Goal: Contribute content: Add original content to the website for others to see

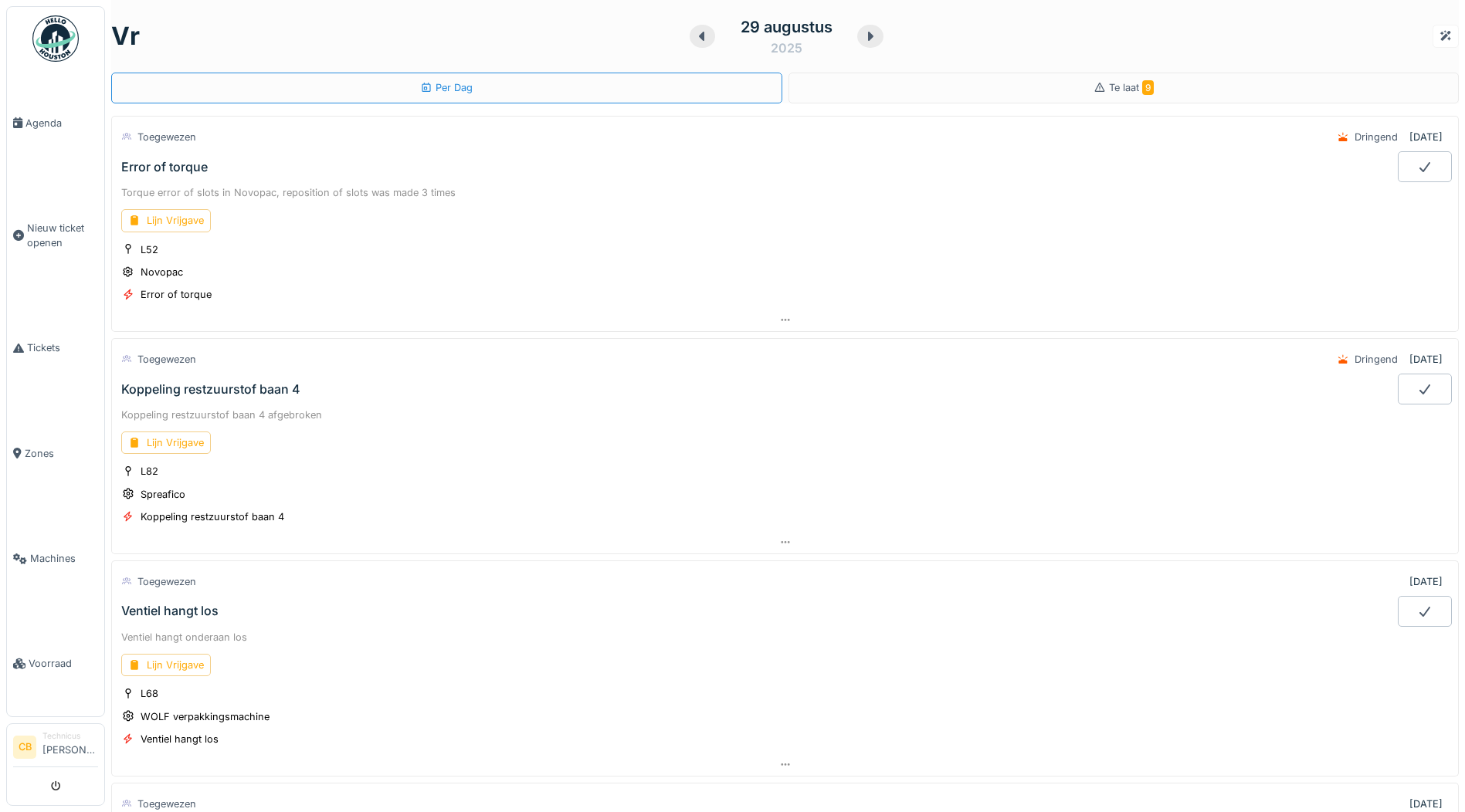
scroll to position [77, 0]
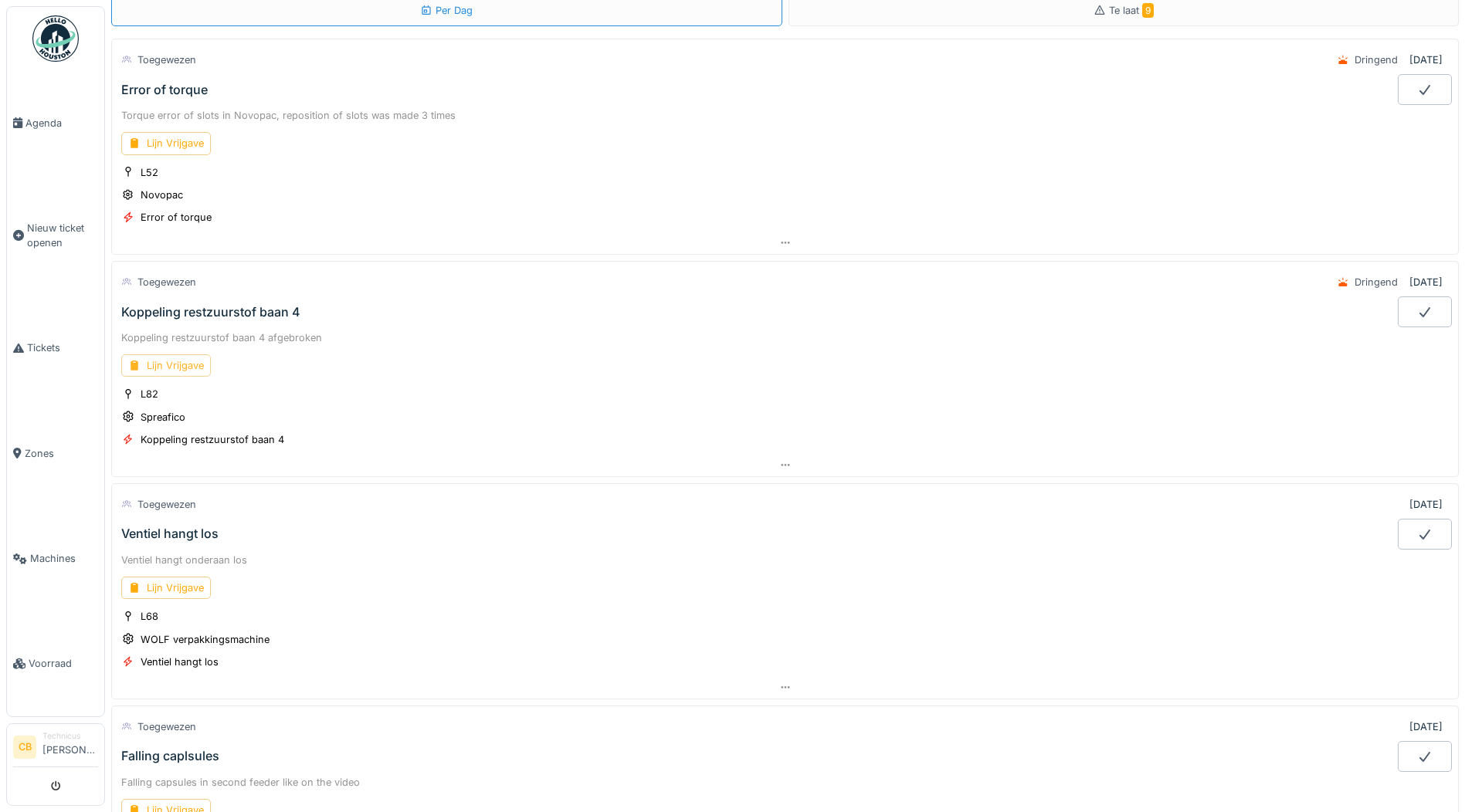
click at [200, 361] on div "Lijn Vrijgave" at bounding box center [166, 365] width 90 height 22
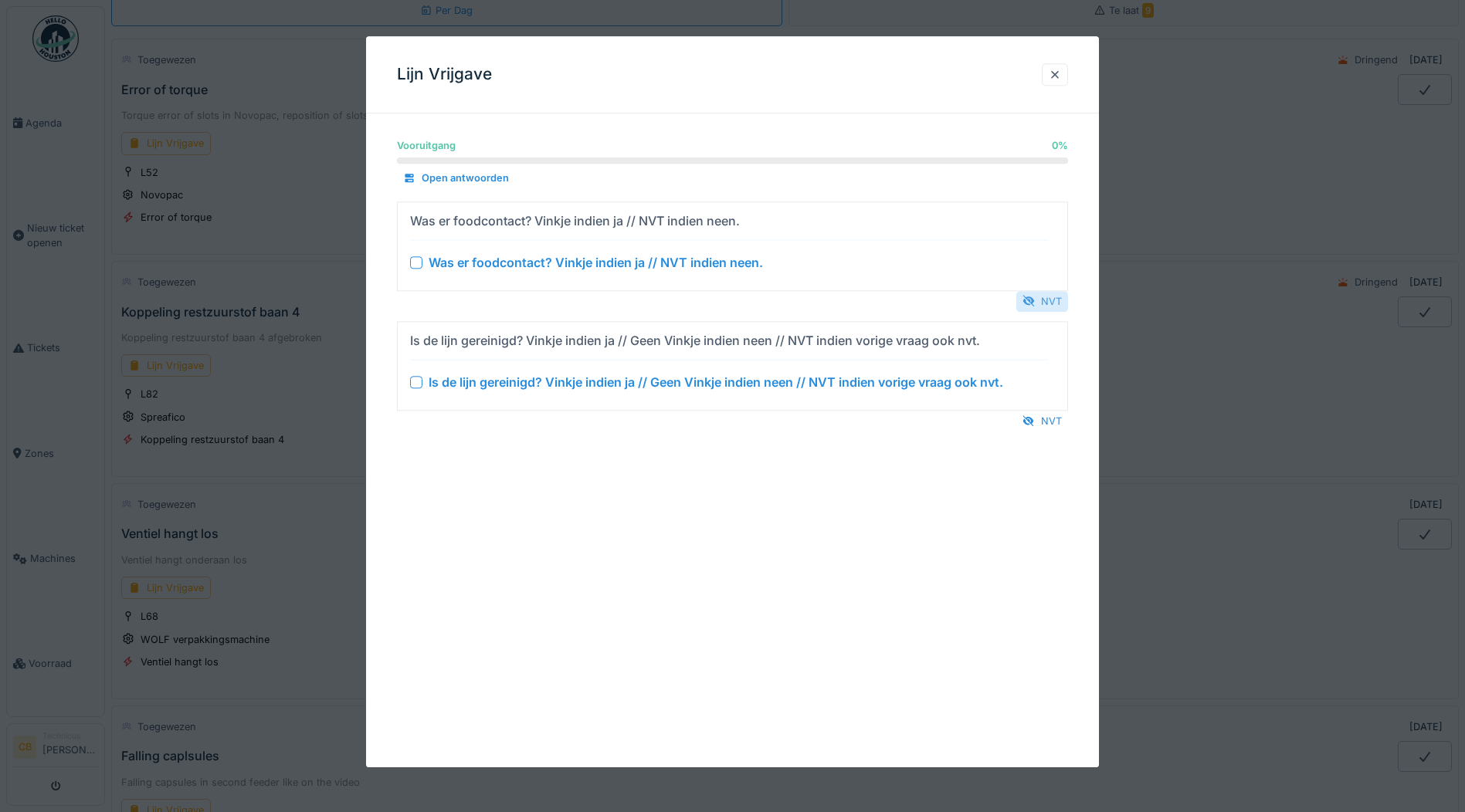
click at [1041, 295] on div "NVT" at bounding box center [1041, 300] width 52 height 21
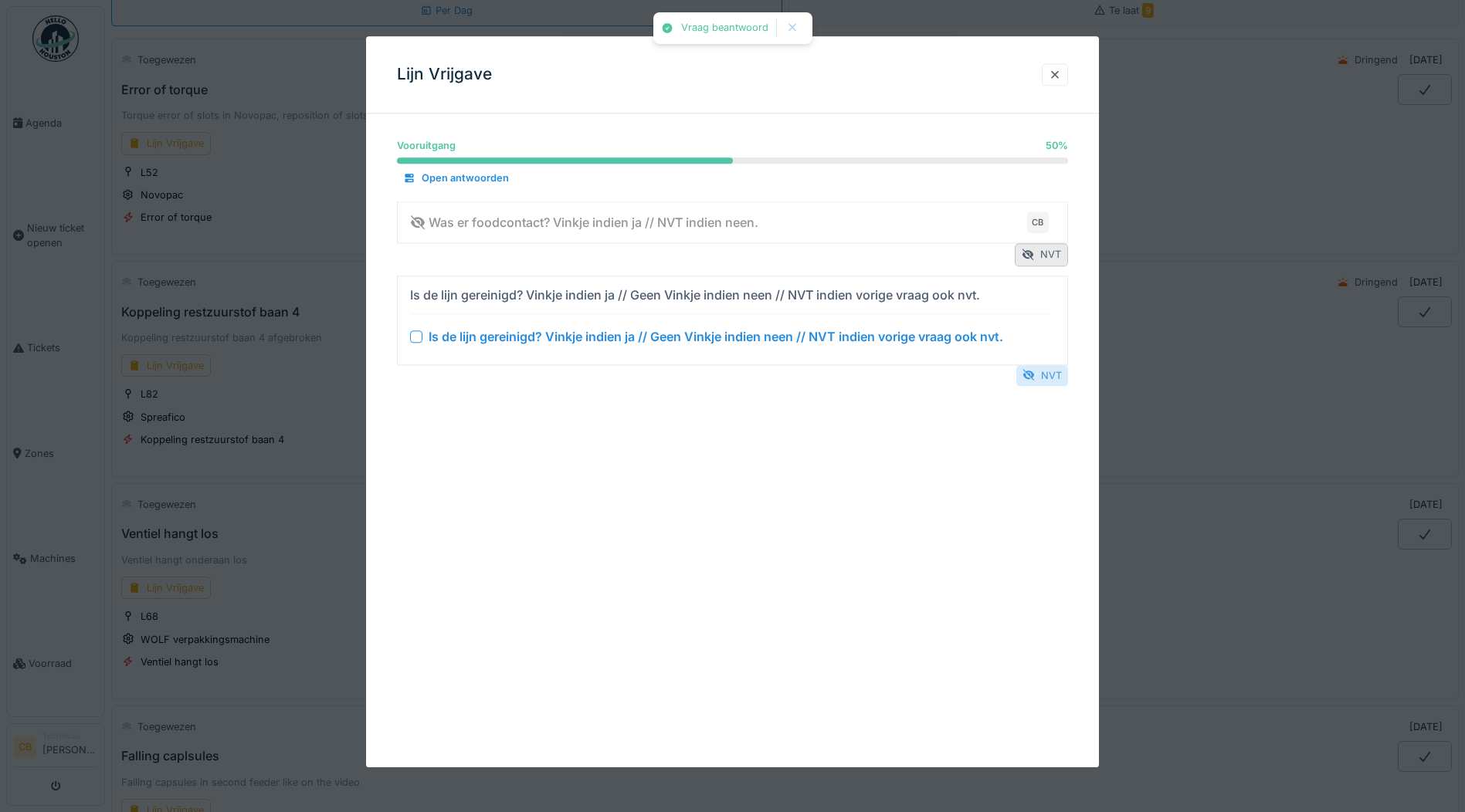
click at [1060, 377] on div "NVT" at bounding box center [1041, 375] width 52 height 21
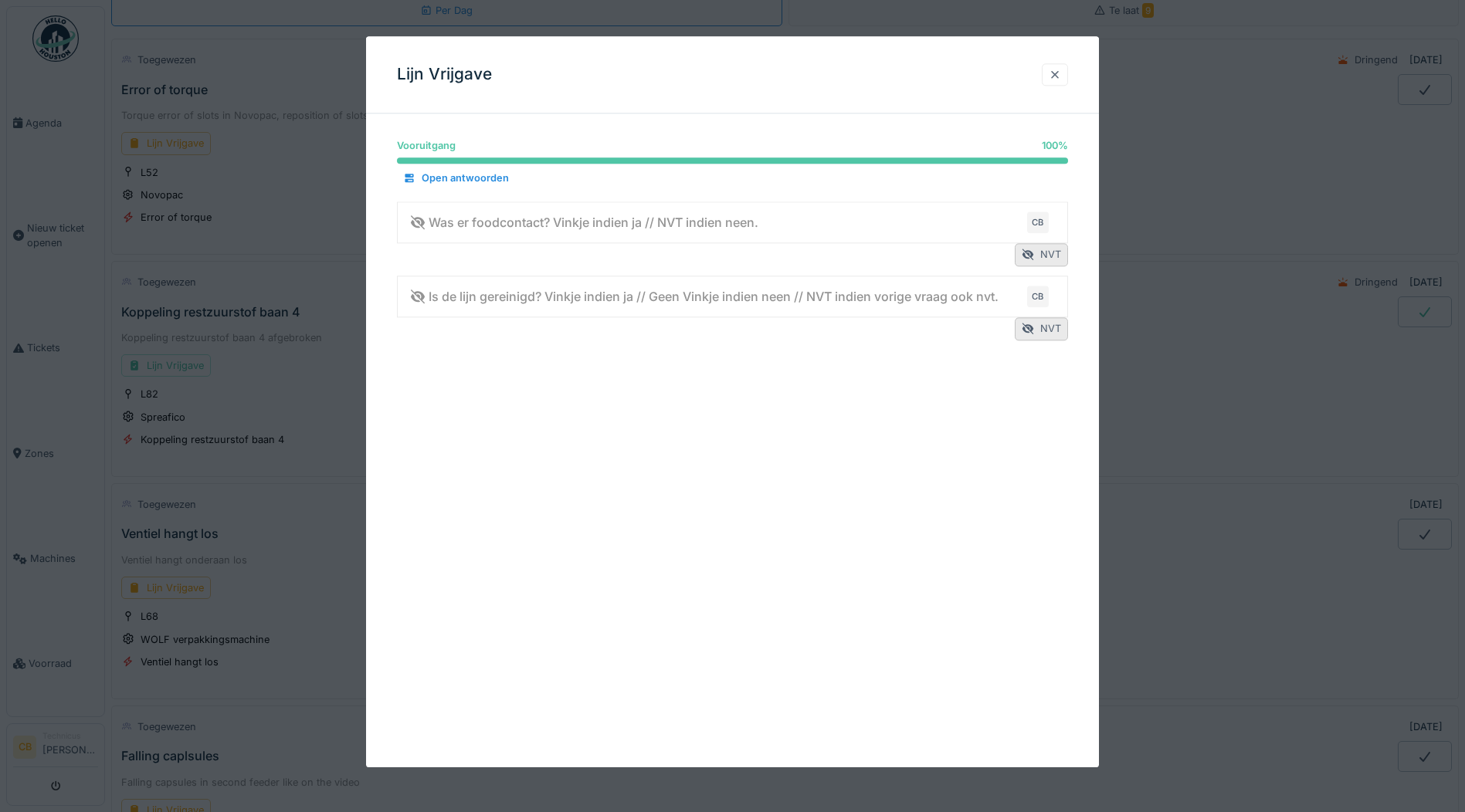
click at [1058, 71] on div at bounding box center [1054, 75] width 12 height 15
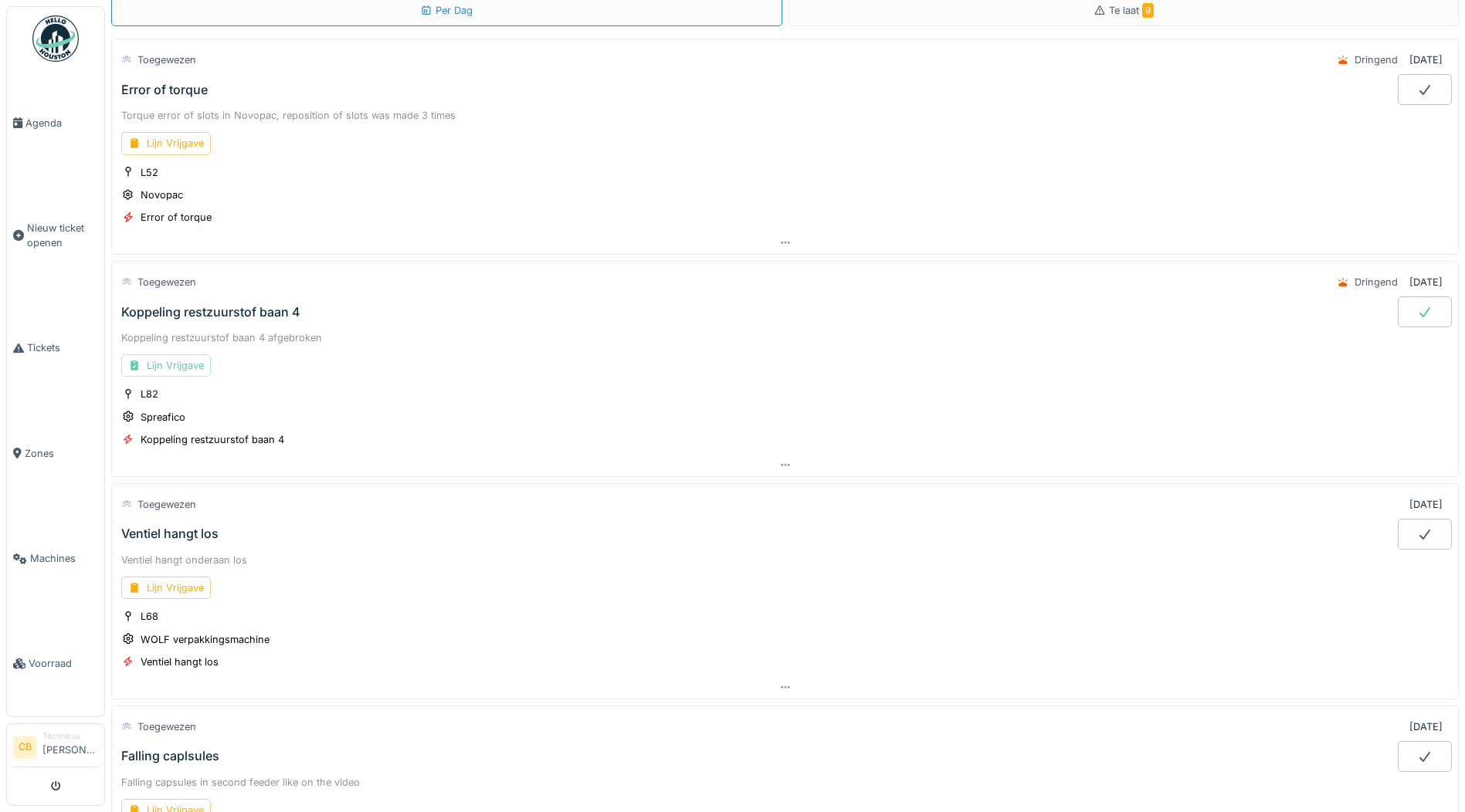
click at [193, 365] on div "Lijn Vrijgave" at bounding box center [166, 365] width 90 height 22
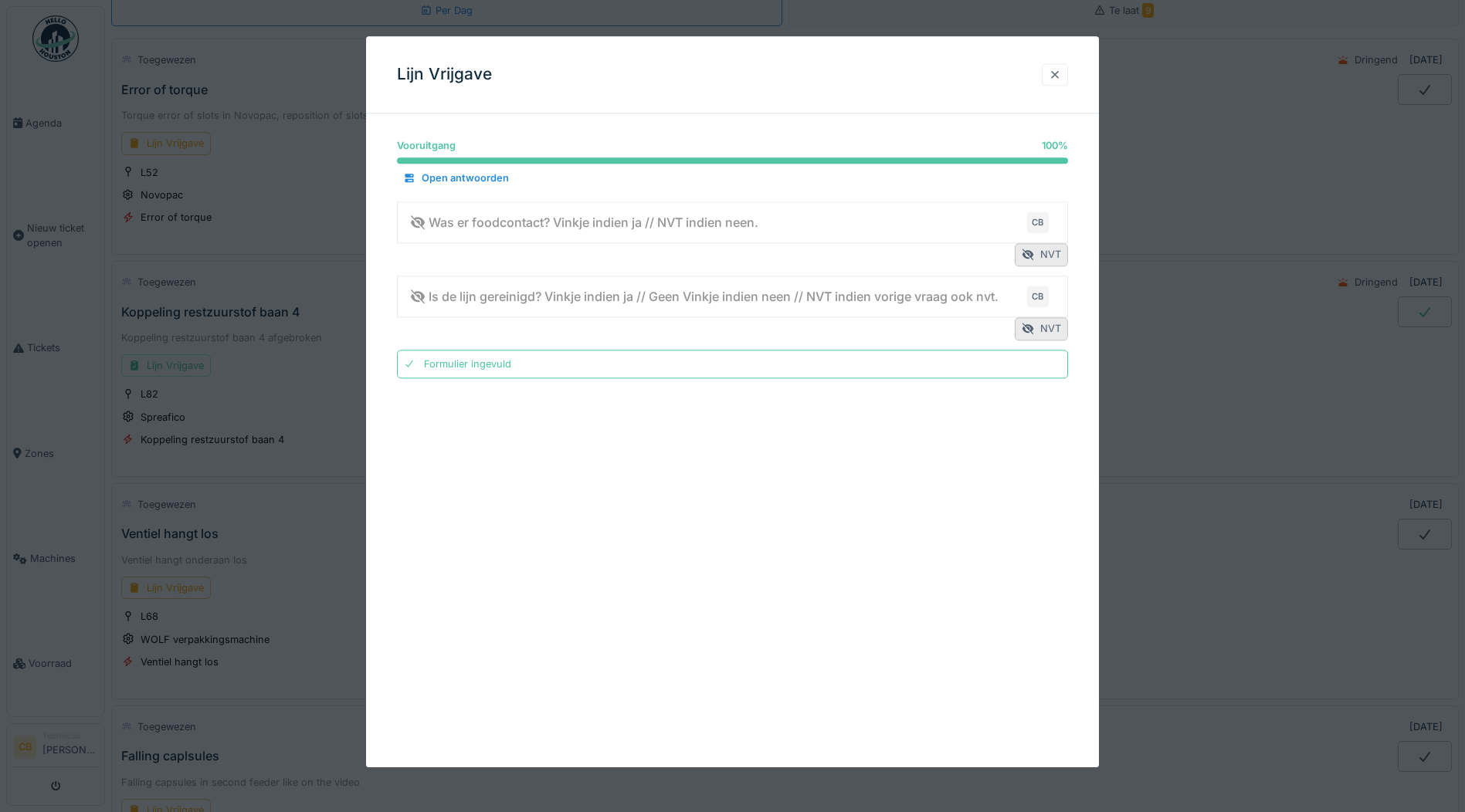
click at [1061, 68] on div at bounding box center [1054, 75] width 12 height 15
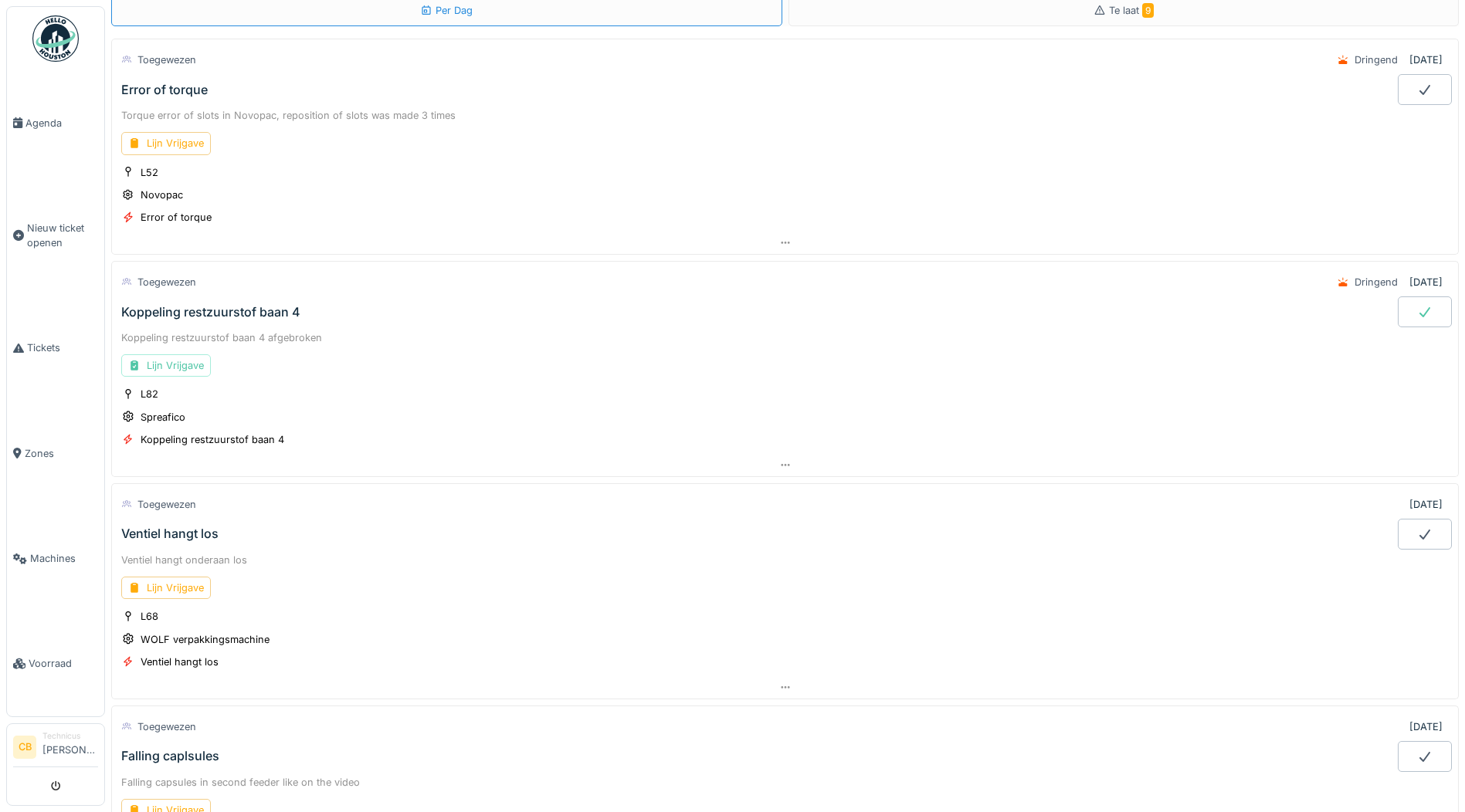
click at [1419, 311] on icon at bounding box center [1424, 312] width 11 height 10
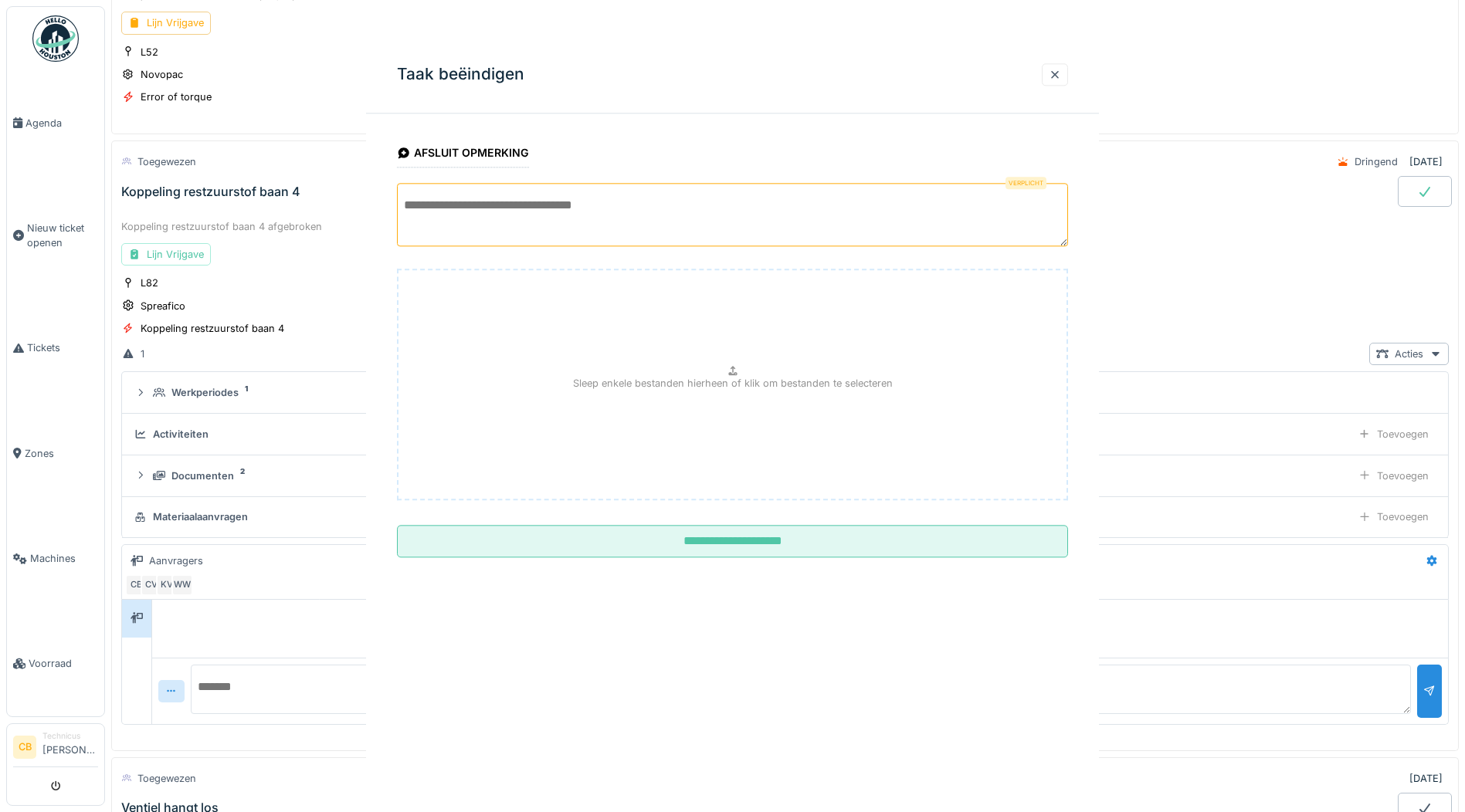
scroll to position [277, 0]
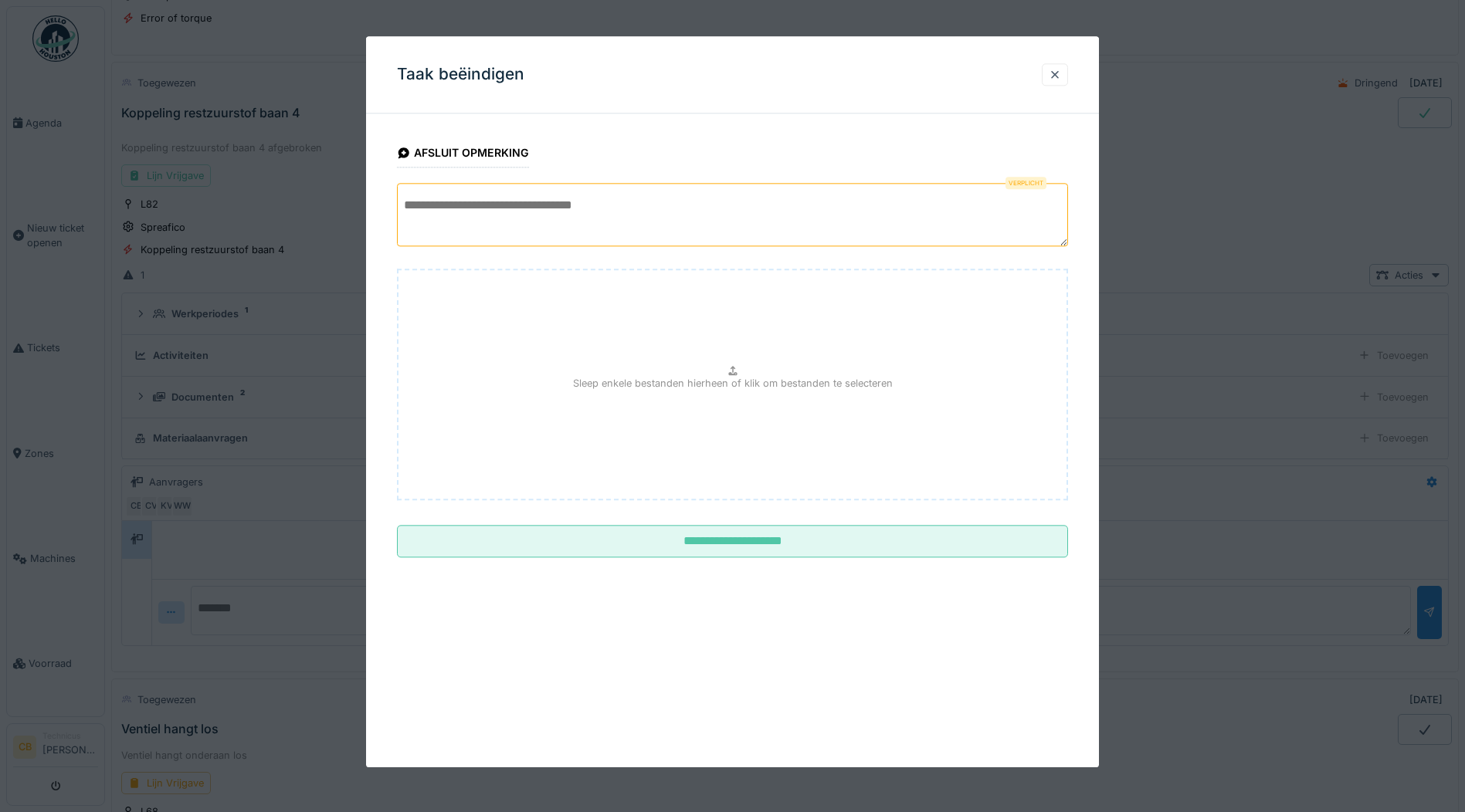
drag, startPoint x: 494, startPoint y: 228, endPoint x: 485, endPoint y: 226, distance: 9.2
click at [492, 227] on textarea at bounding box center [732, 214] width 671 height 63
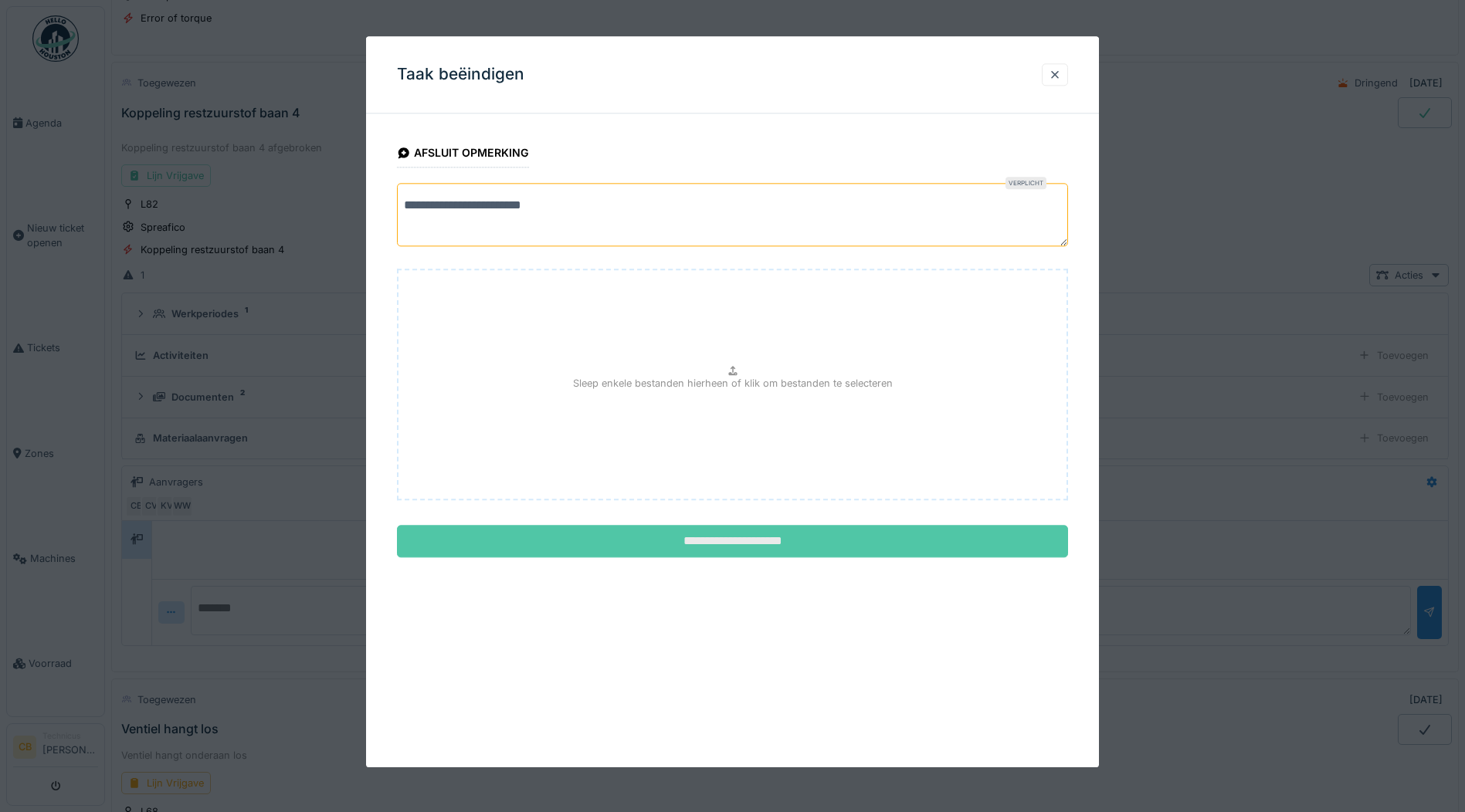
type textarea "**********"
click at [797, 542] on input "**********" at bounding box center [732, 541] width 671 height 32
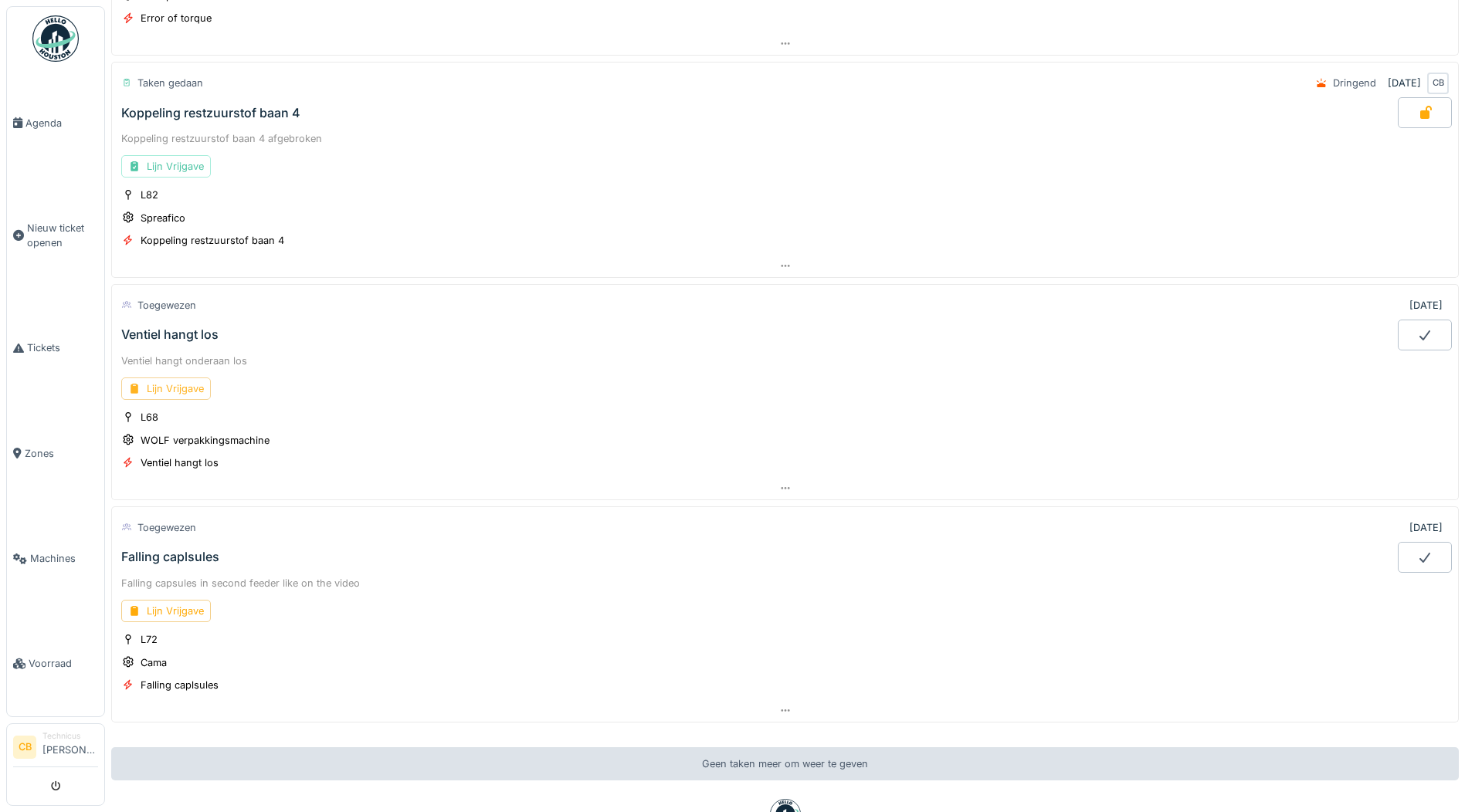
click at [192, 388] on div "Lijn Vrijgave" at bounding box center [166, 388] width 90 height 22
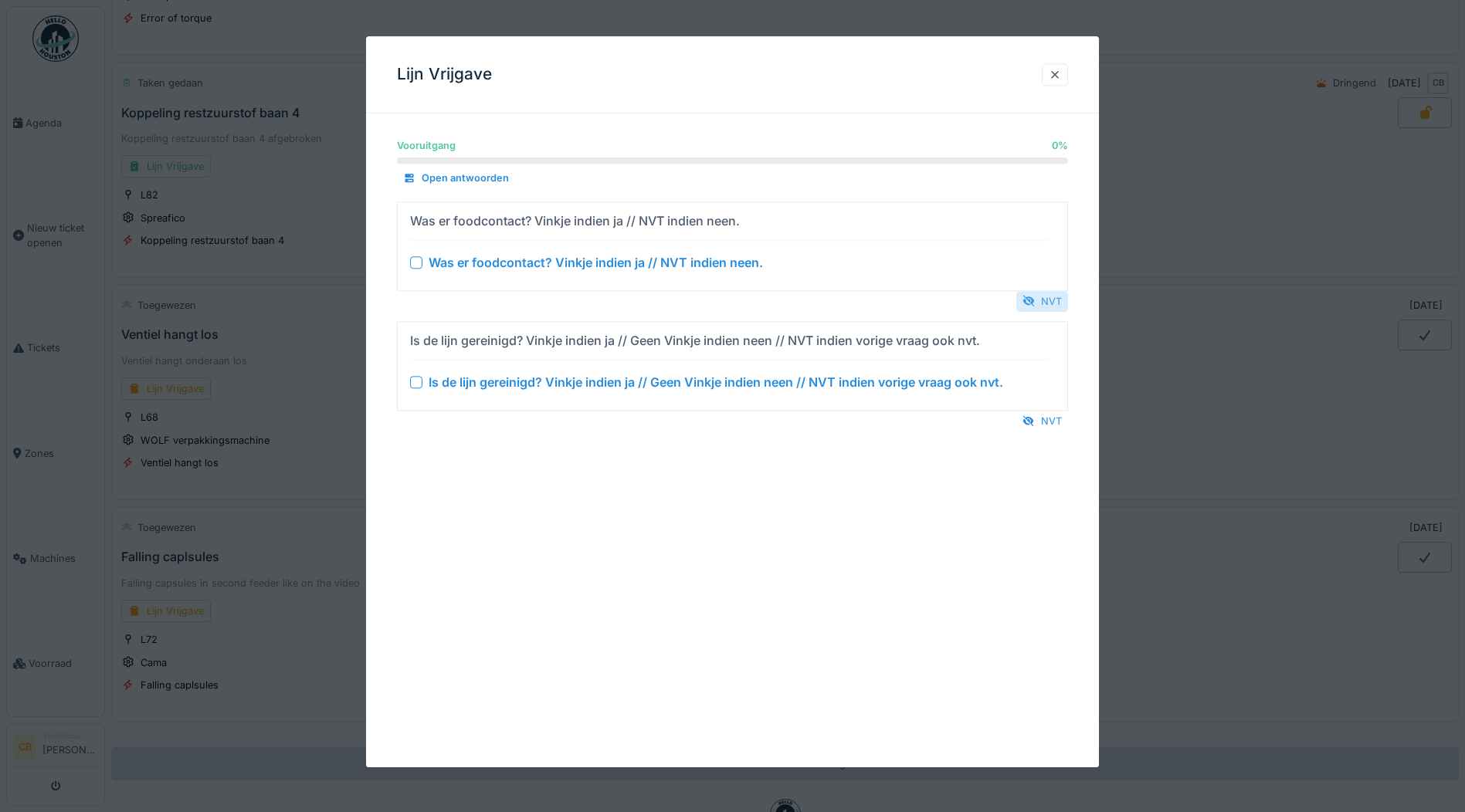
click at [1058, 296] on div "NVT" at bounding box center [1041, 300] width 52 height 21
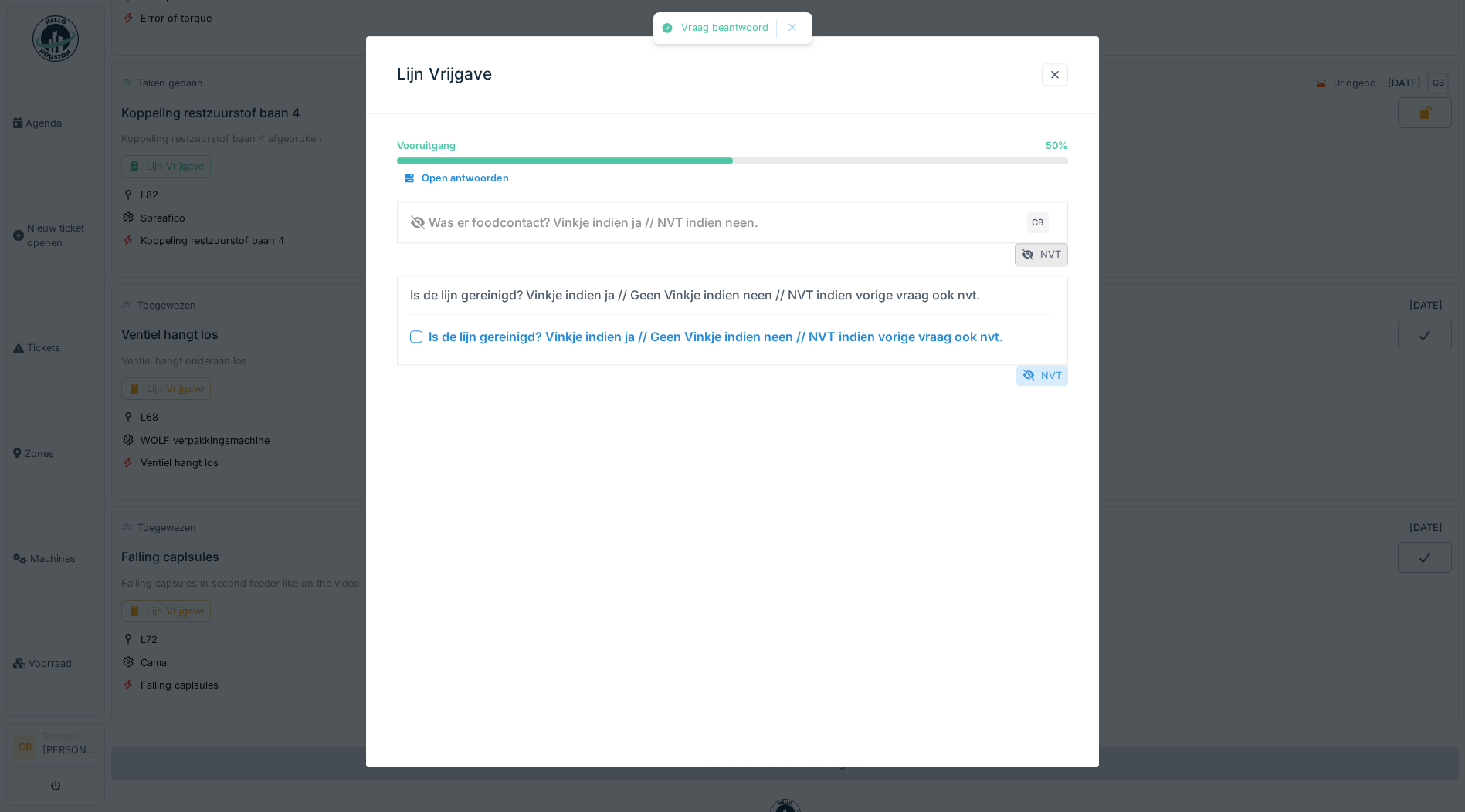
click at [1052, 374] on div "NVT" at bounding box center [1041, 375] width 52 height 21
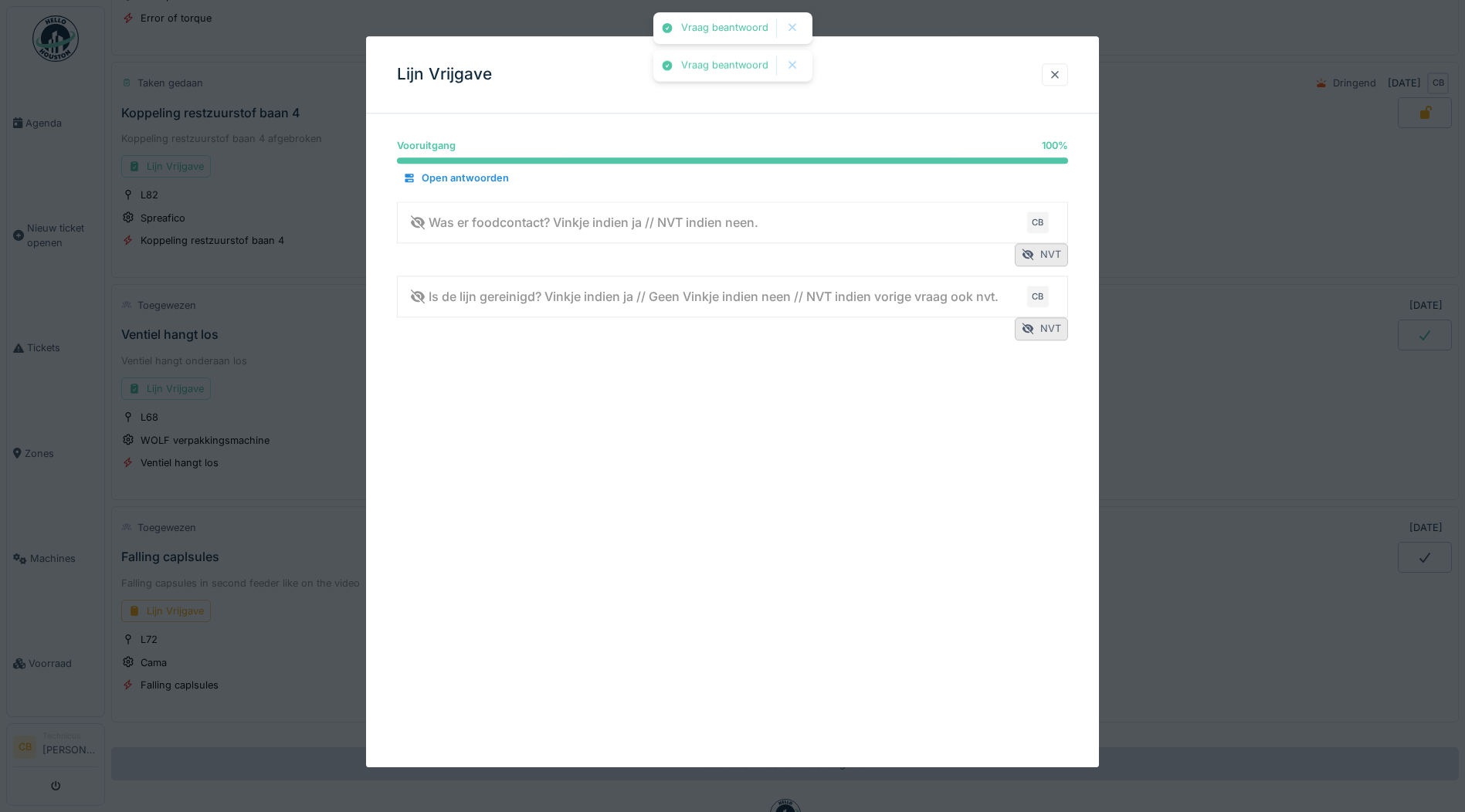
click at [1061, 71] on div at bounding box center [1054, 75] width 12 height 15
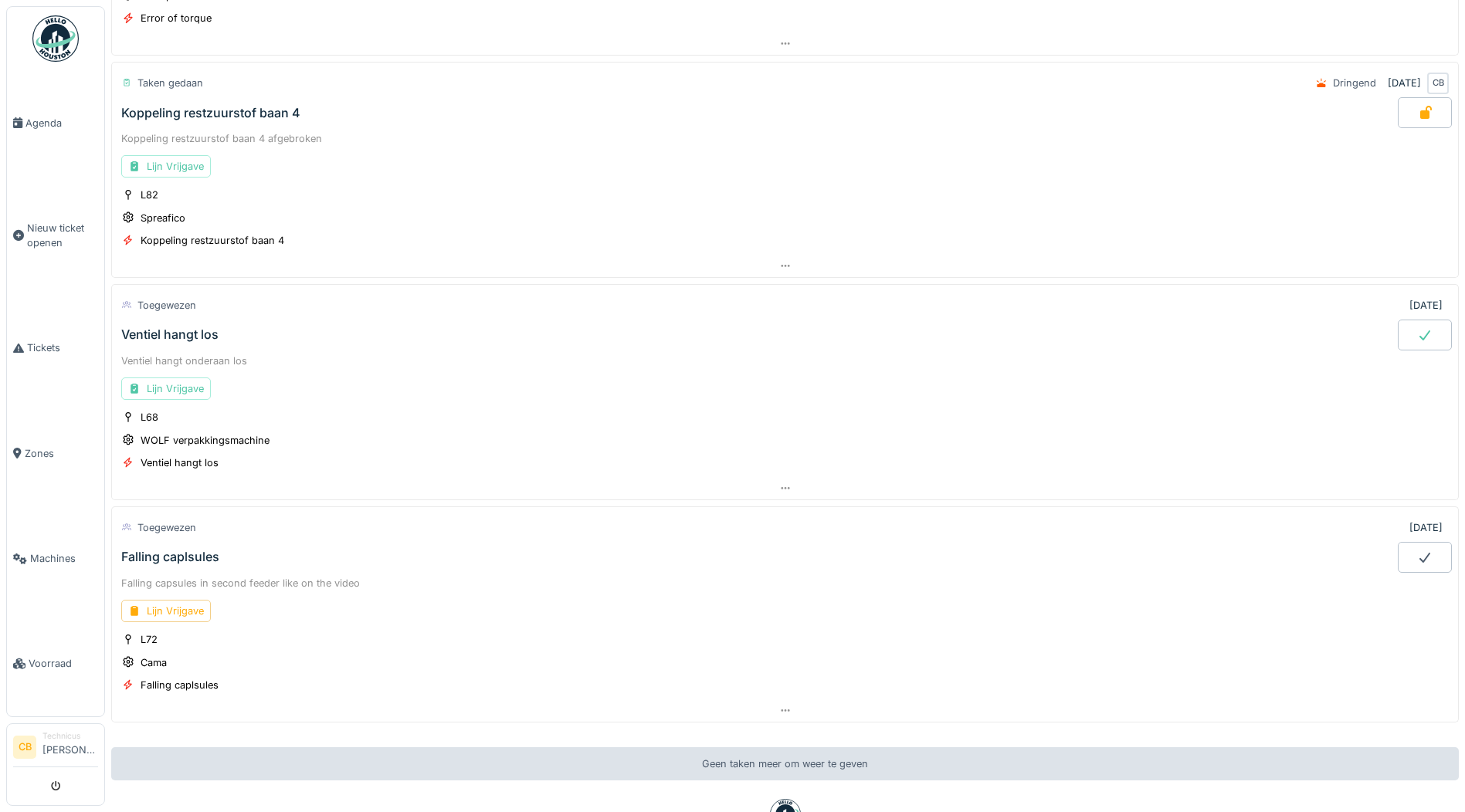
click at [1409, 325] on div at bounding box center [1425, 335] width 54 height 31
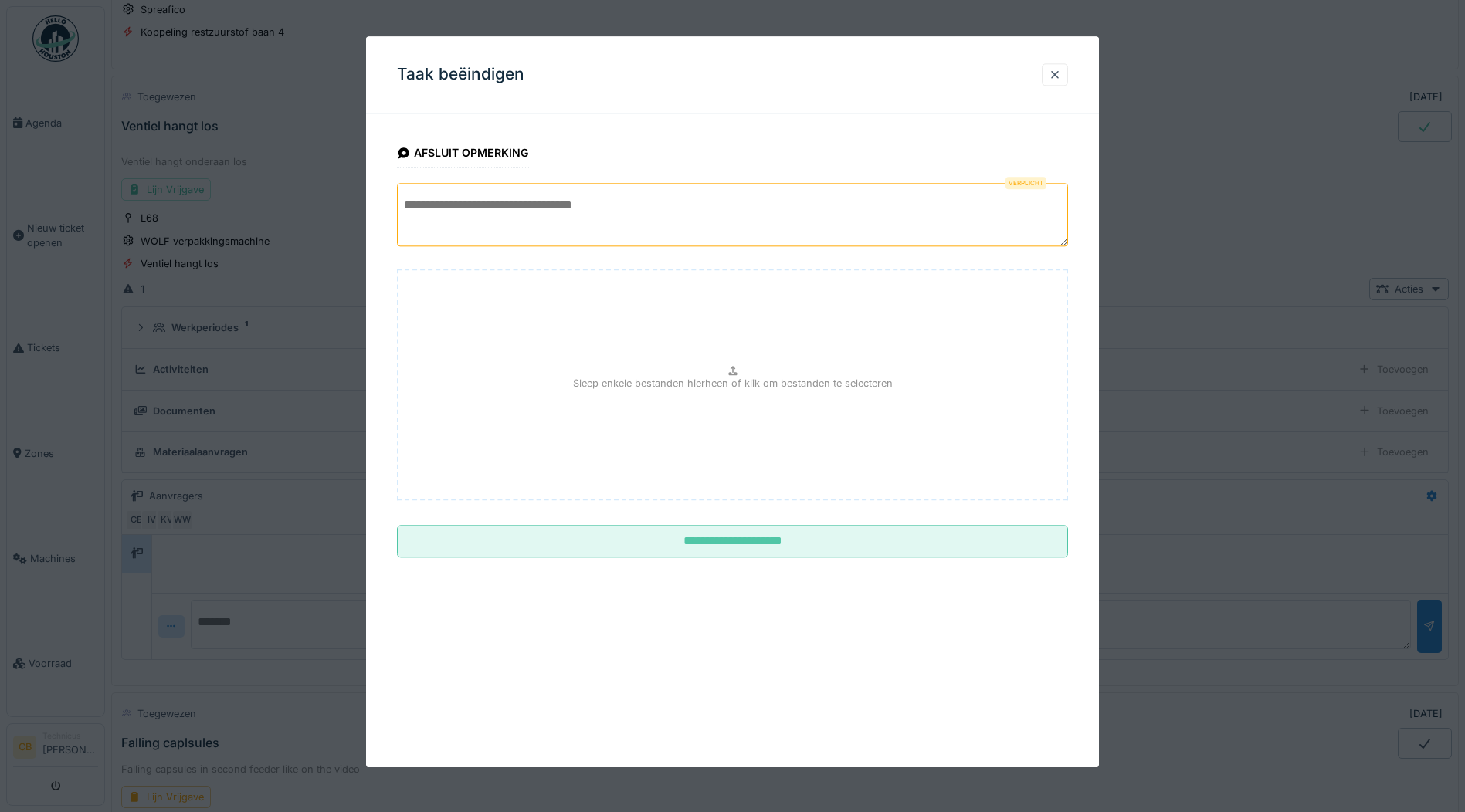
scroll to position [498, 0]
click at [416, 222] on textarea at bounding box center [732, 214] width 671 height 63
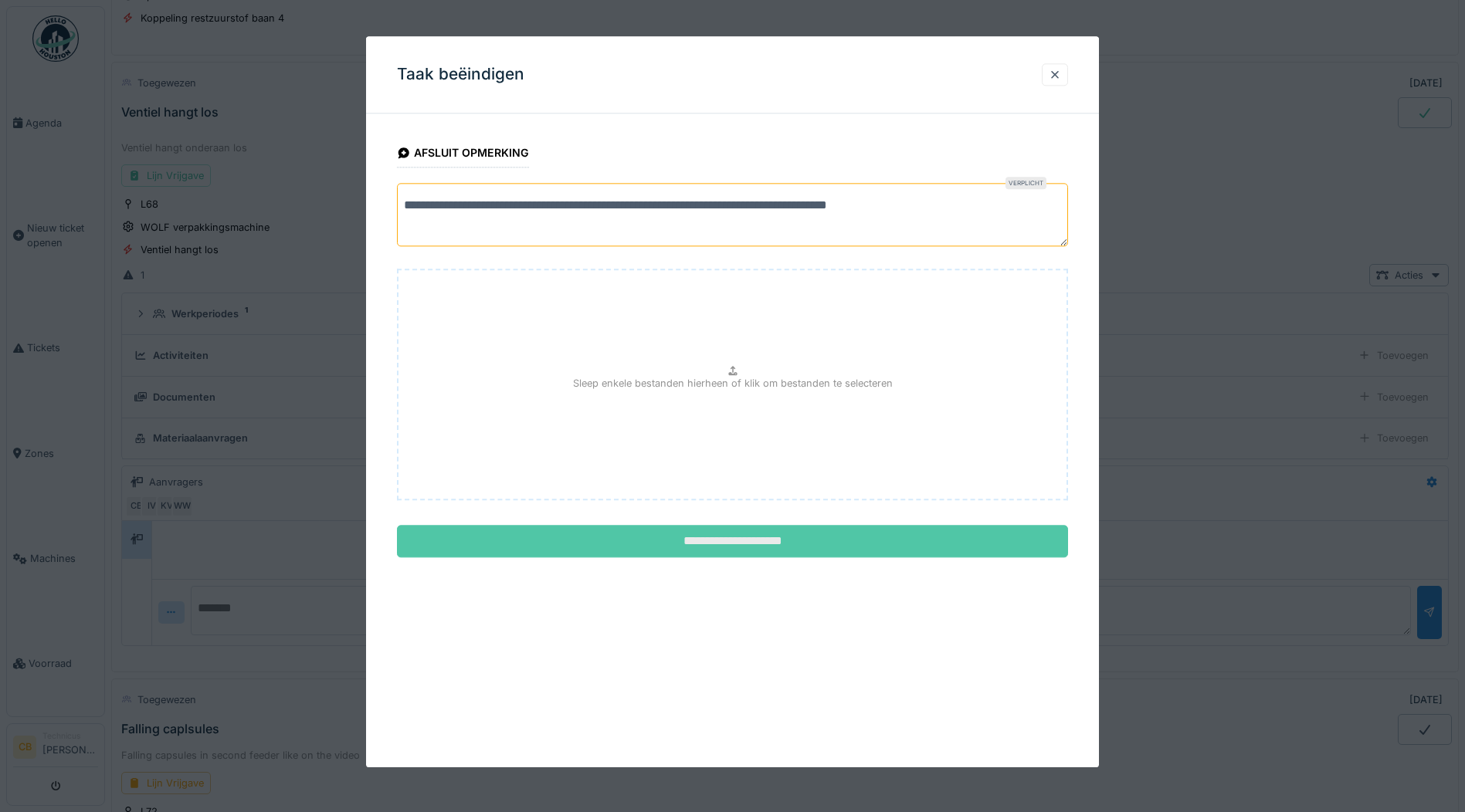
type textarea "**********"
click at [723, 536] on input "**********" at bounding box center [732, 541] width 671 height 32
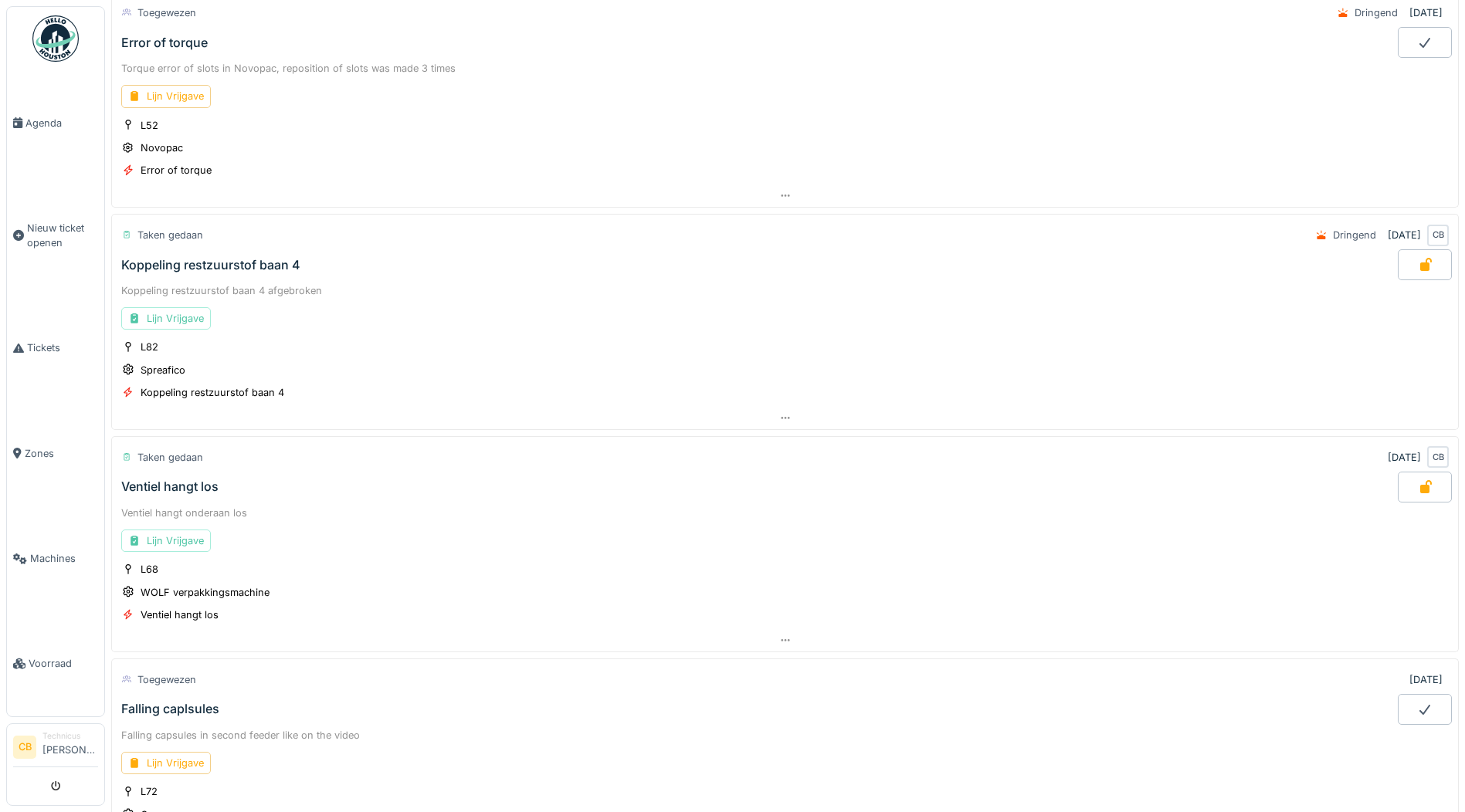
scroll to position [0, 0]
